Goal: Task Accomplishment & Management: Use online tool/utility

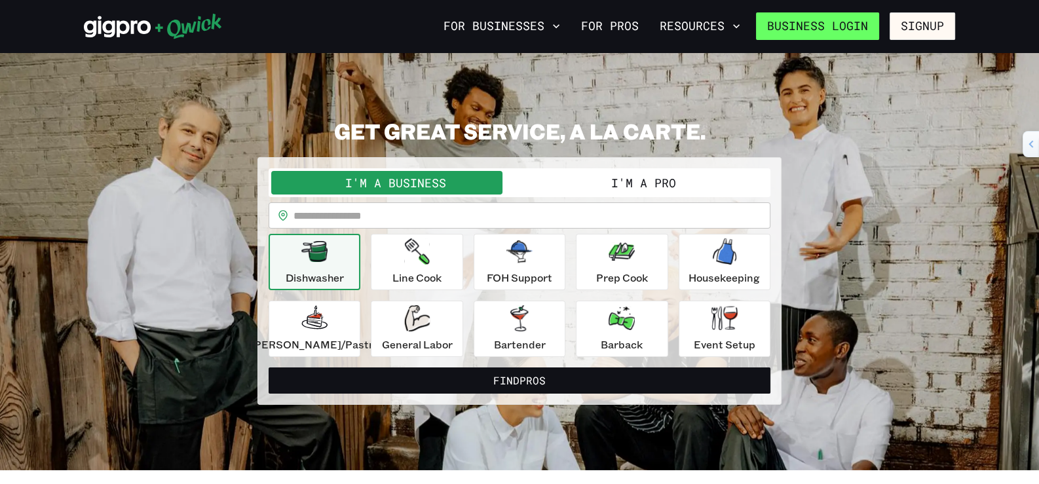
click at [849, 20] on link "Business Login" at bounding box center [817, 26] width 123 height 28
click at [596, 177] on button "I'm a Pro" at bounding box center [643, 183] width 248 height 24
click at [613, 195] on button "I'm a Pro" at bounding box center [643, 183] width 248 height 24
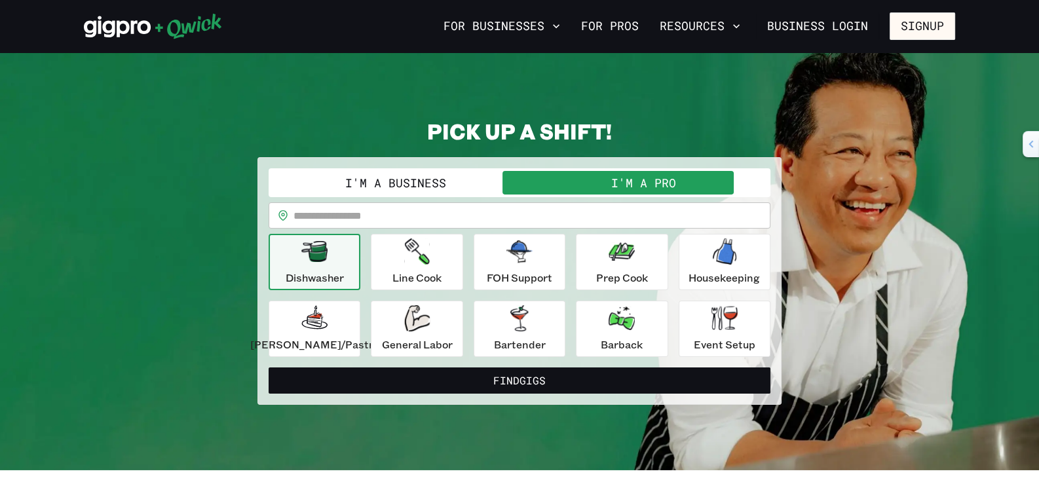
click at [479, 224] on input "text" at bounding box center [531, 215] width 477 height 26
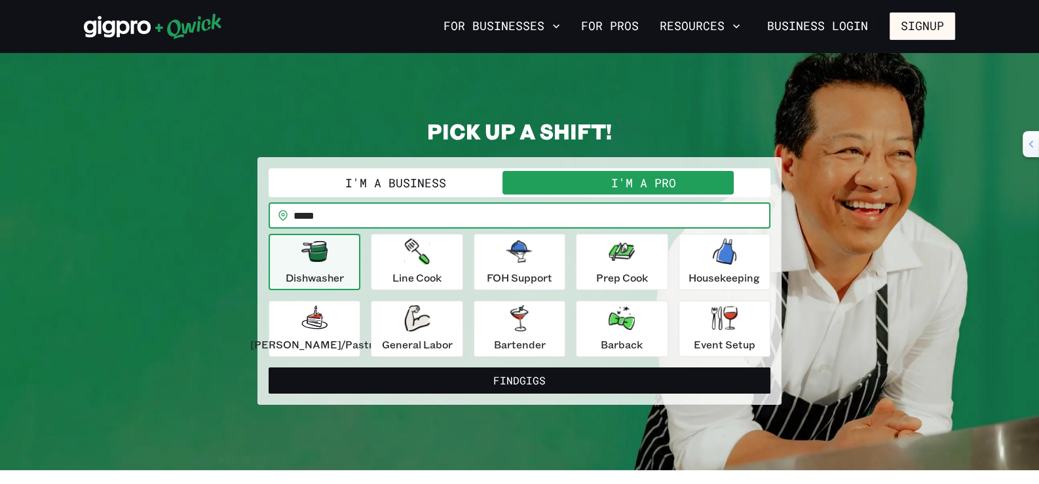
type input "*****"
click at [269, 367] on button "Find Gigs" at bounding box center [520, 380] width 502 height 26
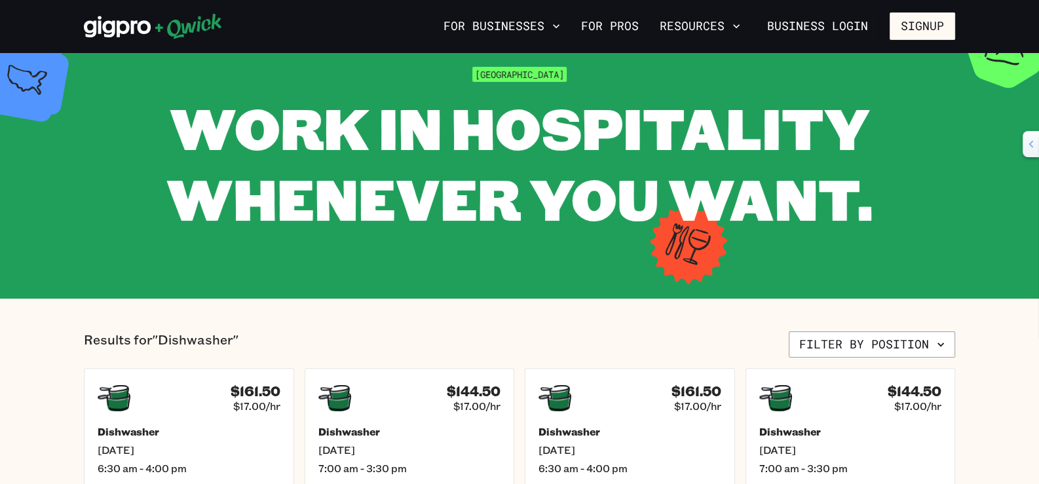
scroll to position [130, 0]
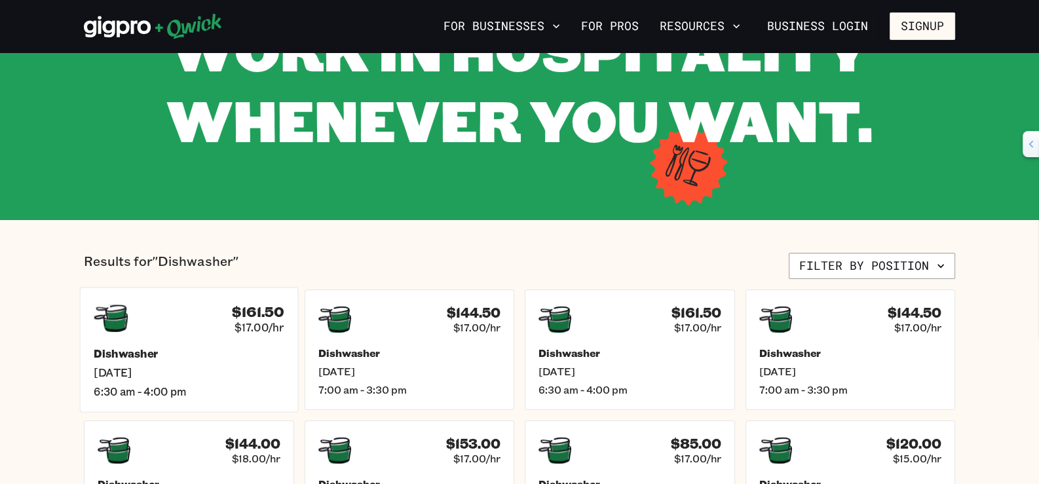
click at [239, 356] on div "$161.50 $17.00/hr Dishwasher [DATE] 6:30 am - 4:00 pm" at bounding box center [189, 349] width 218 height 125
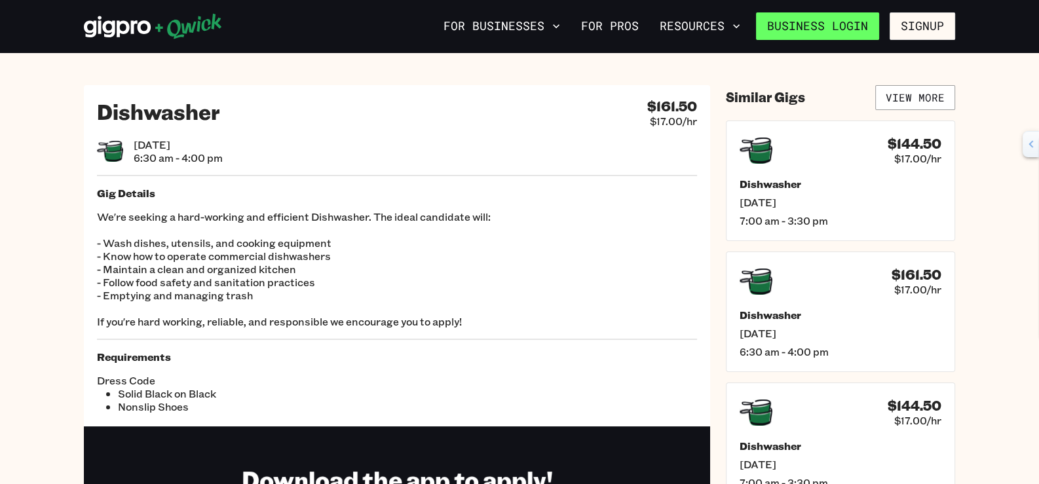
click at [789, 33] on link "Business Login" at bounding box center [817, 26] width 123 height 28
